Goal: Find specific page/section: Find specific page/section

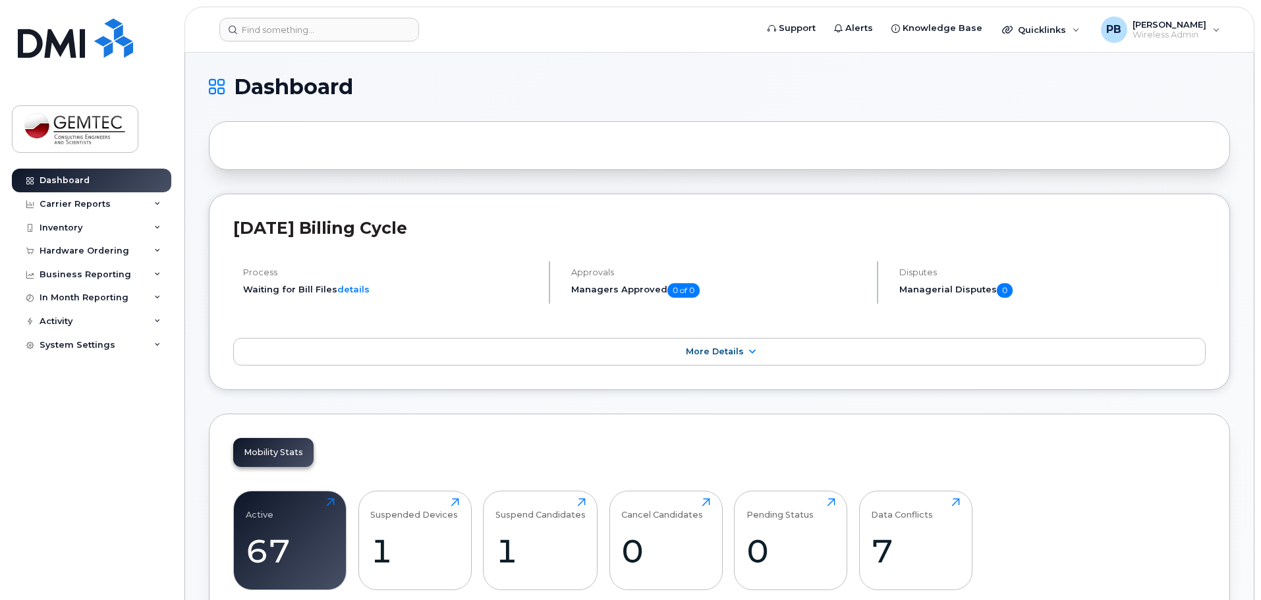
scroll to position [66, 0]
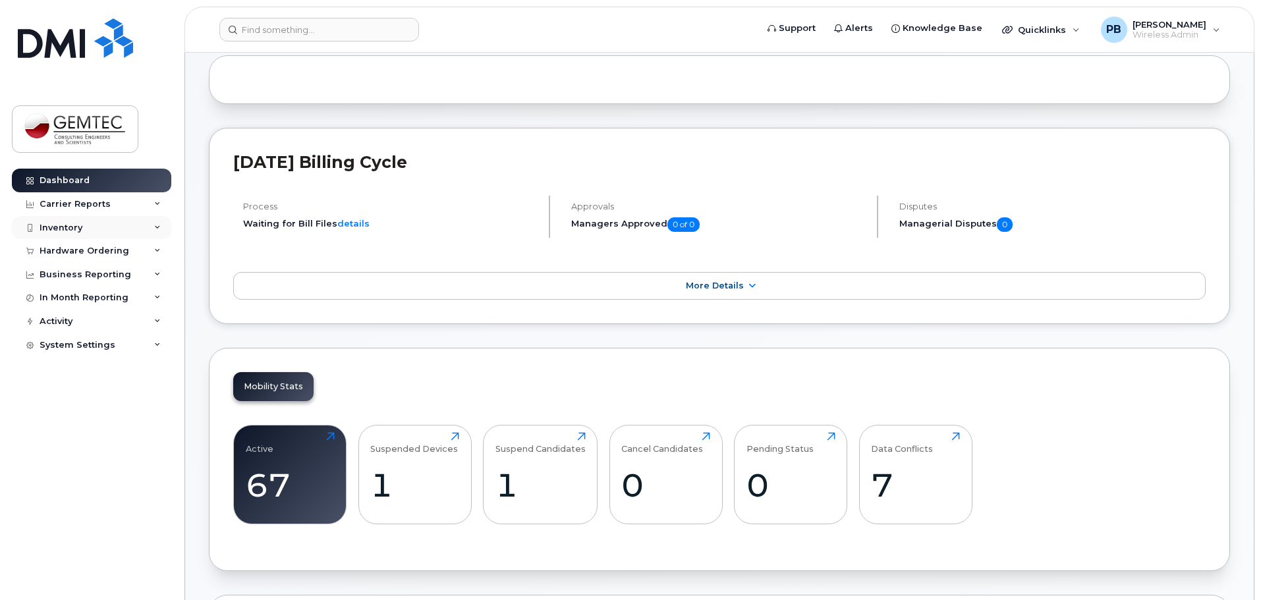
click at [70, 228] on div "Inventory" at bounding box center [61, 228] width 43 height 11
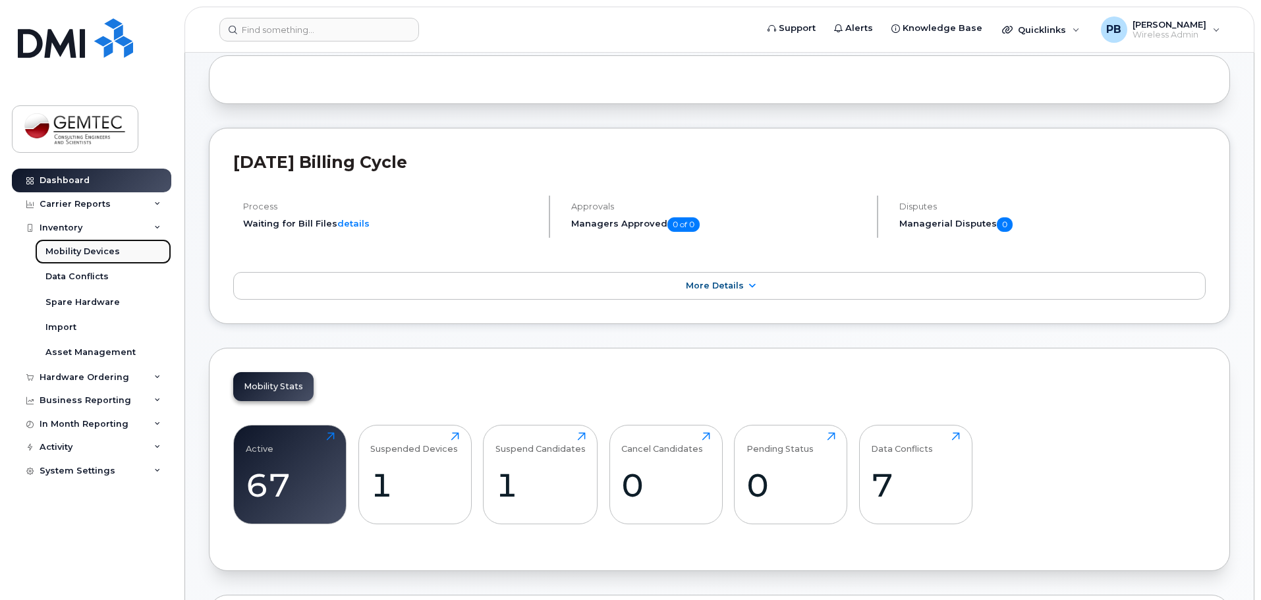
click at [79, 248] on div "Mobility Devices" at bounding box center [82, 252] width 74 height 12
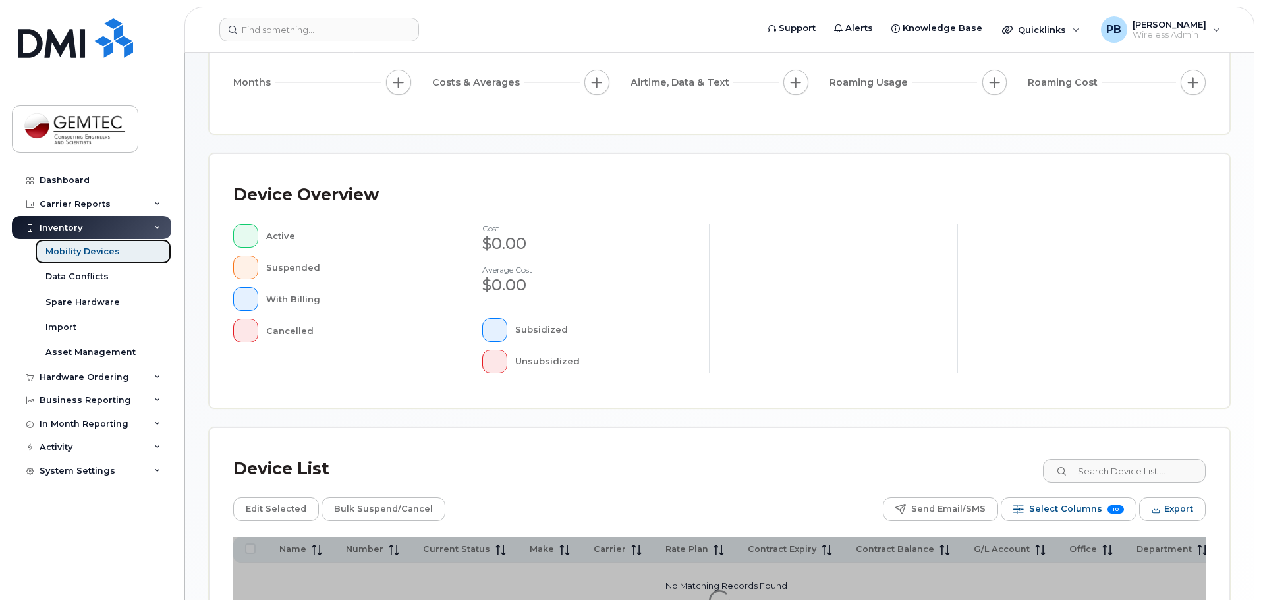
scroll to position [198, 0]
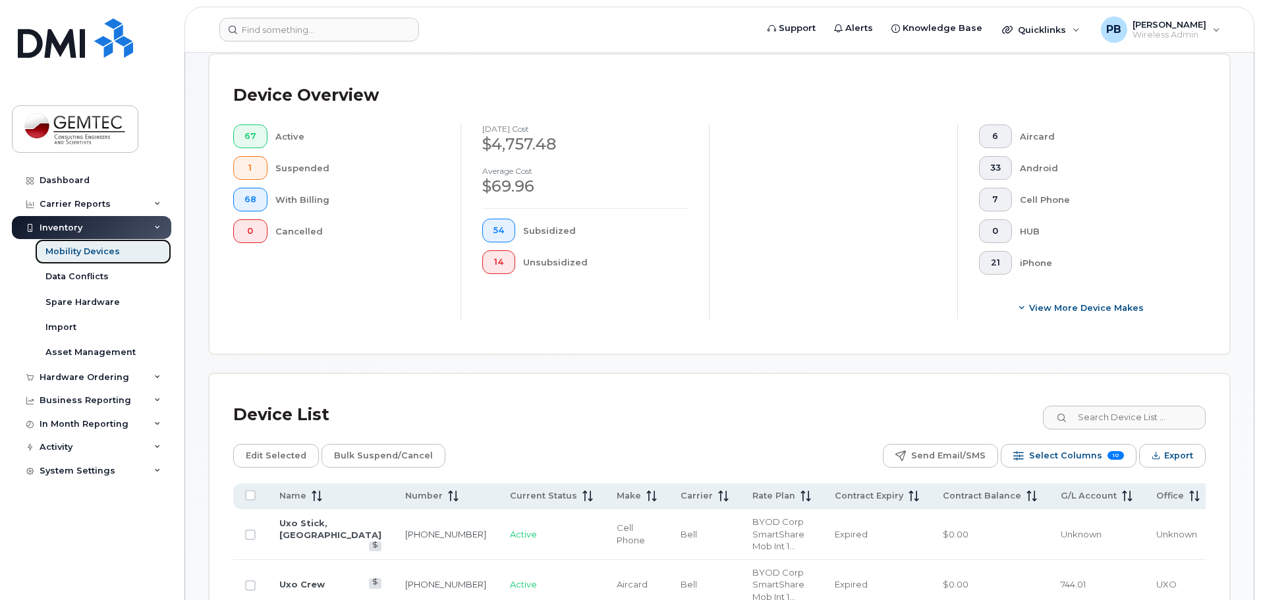
scroll to position [395, 0]
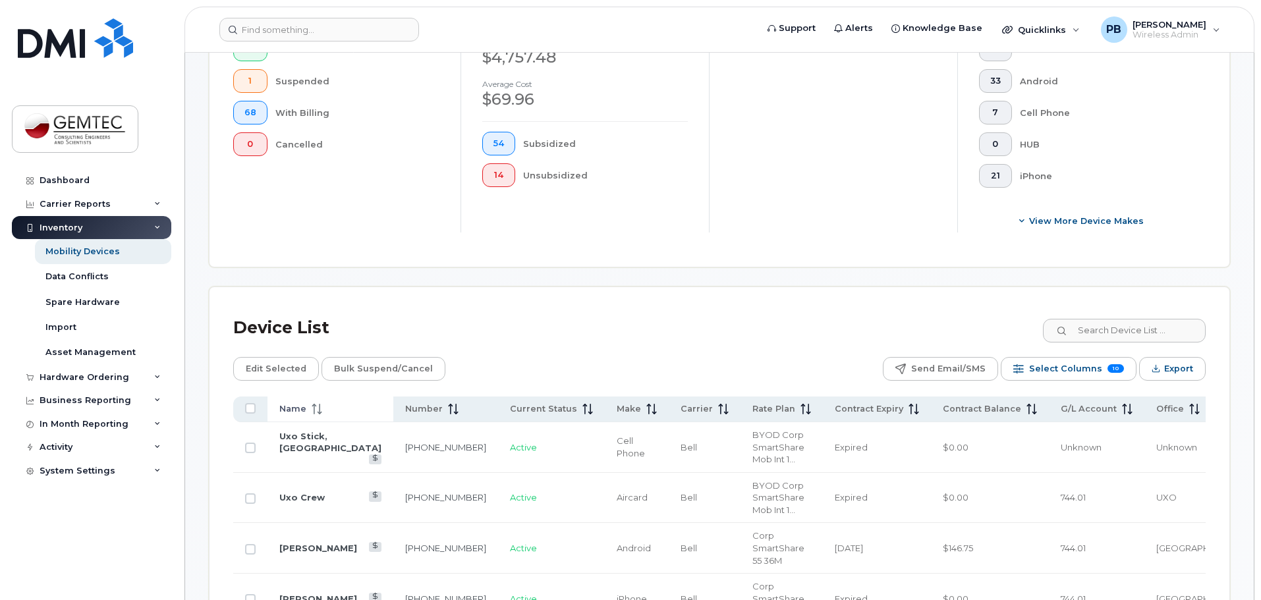
click at [310, 403] on span at bounding box center [314, 409] width 16 height 12
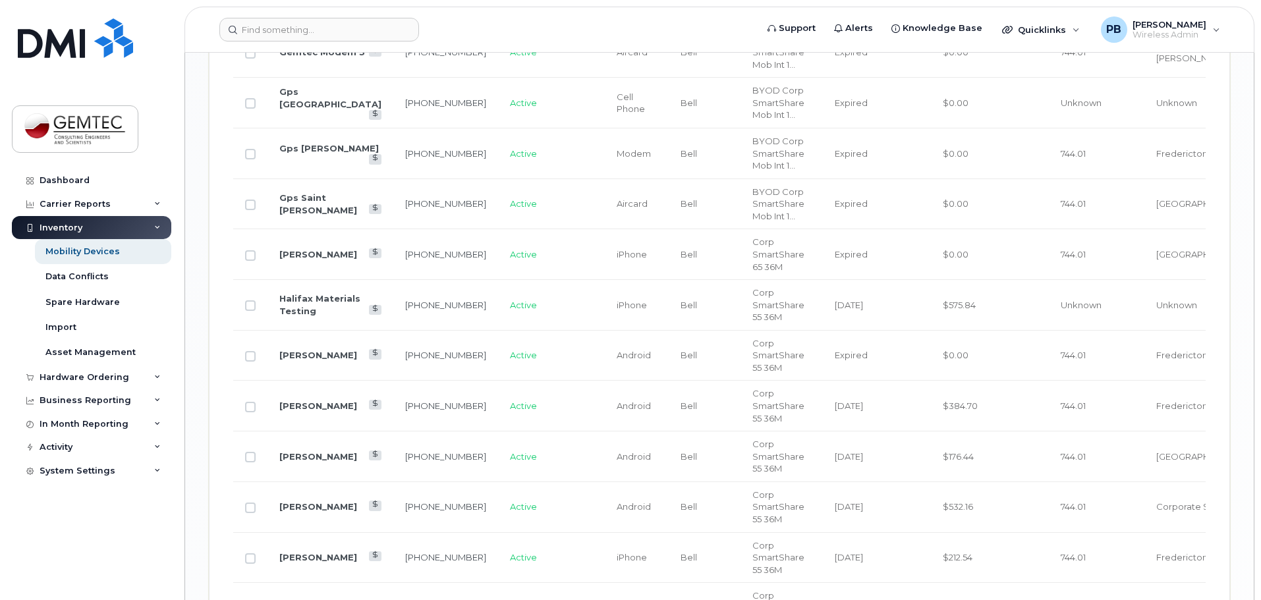
scroll to position [1911, 0]
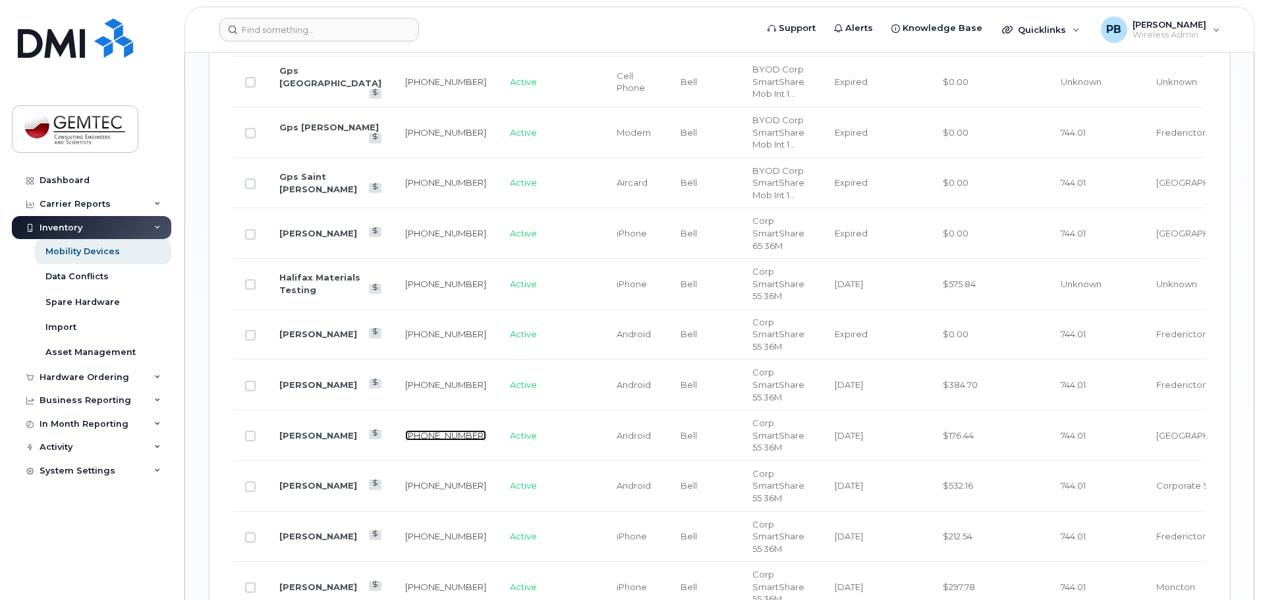
click at [405, 430] on link "416-951-6229" at bounding box center [445, 435] width 81 height 11
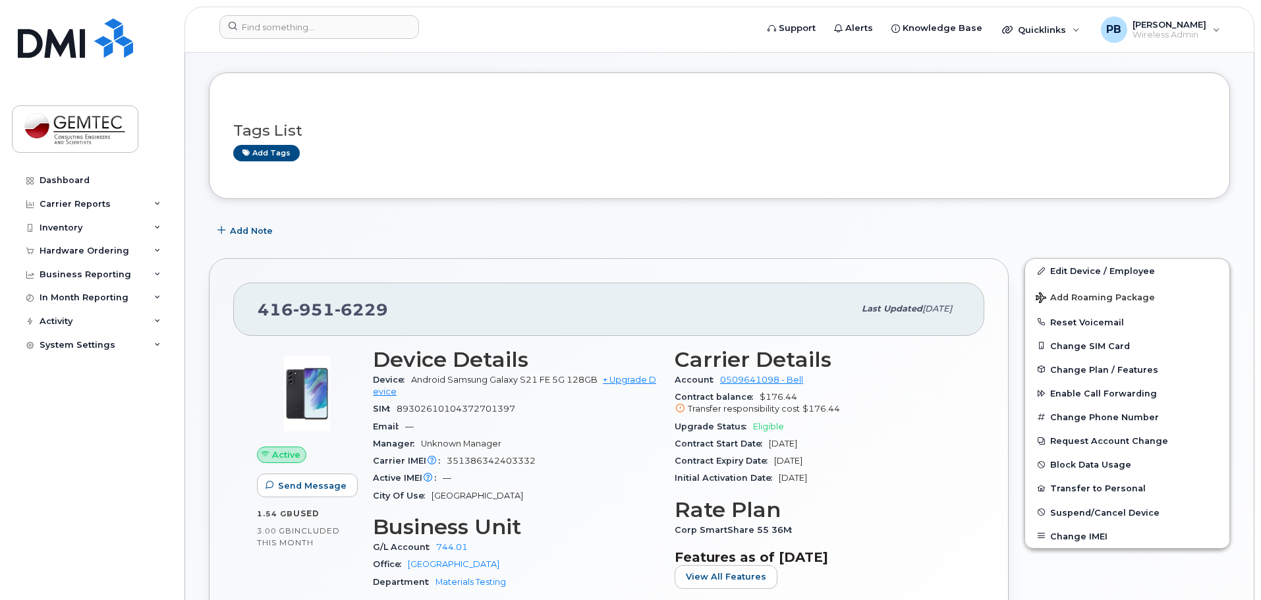
scroll to position [66, 0]
